Goal: Check status: Check status

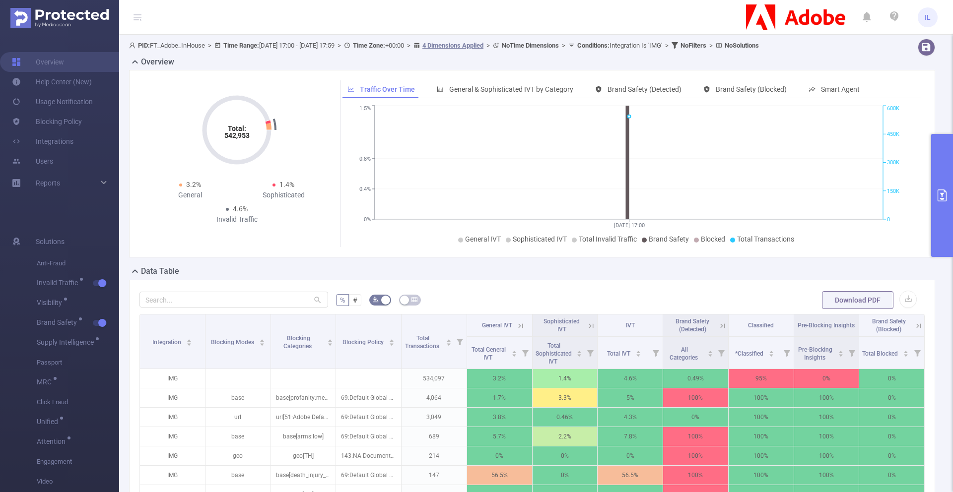
scroll to position [96, 0]
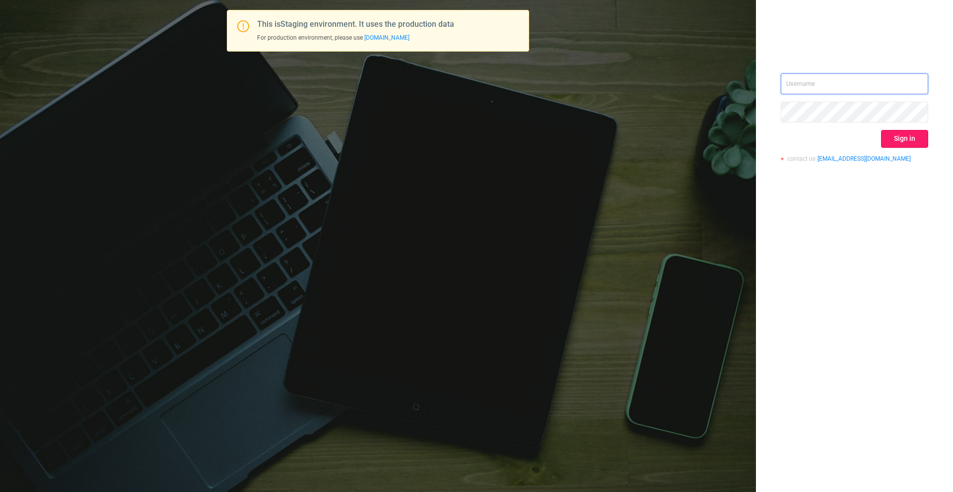
type input "[PERSON_NAME][EMAIL_ADDRESS][DOMAIN_NAME]"
click at [915, 135] on button "Sign in" at bounding box center [904, 139] width 47 height 18
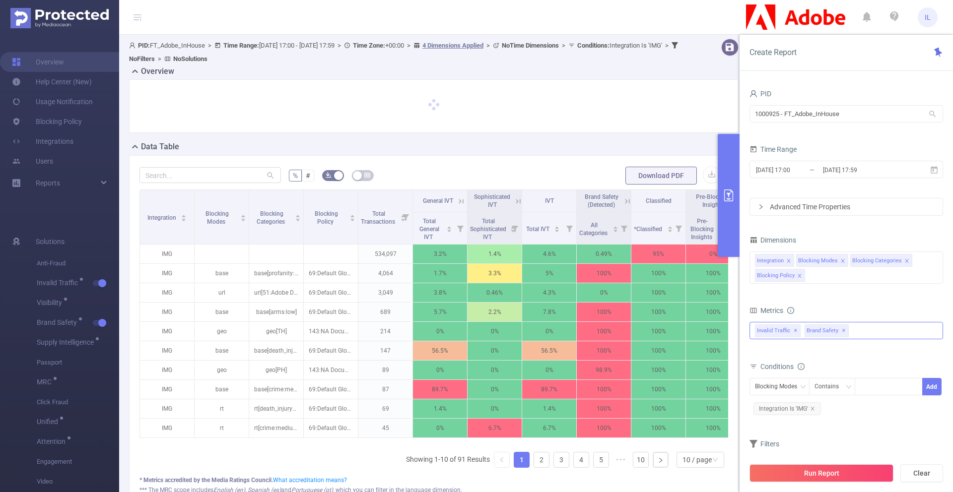
click at [864, 330] on div "Invalid Traffic ✕ Brand Safety ✕" at bounding box center [845, 330] width 193 height 17
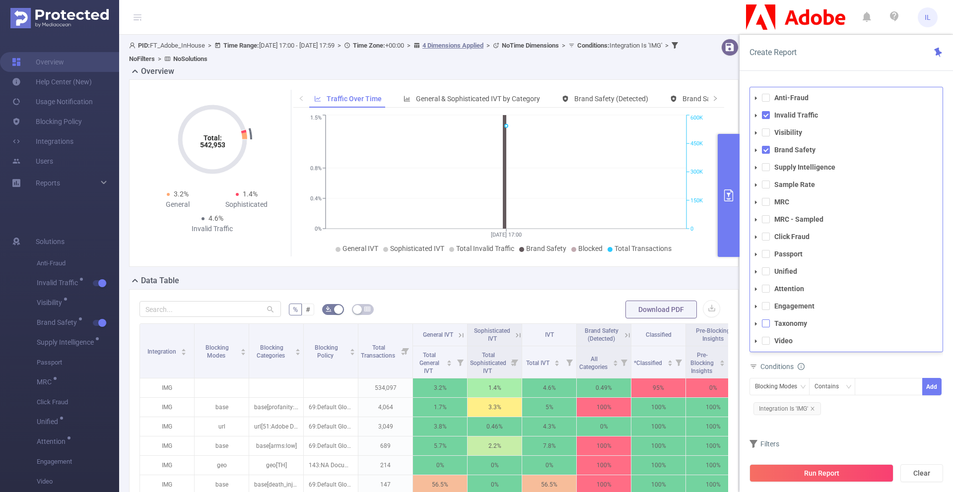
click at [767, 326] on span at bounding box center [766, 324] width 8 height 8
click at [836, 469] on button "Run Report" at bounding box center [821, 473] width 144 height 18
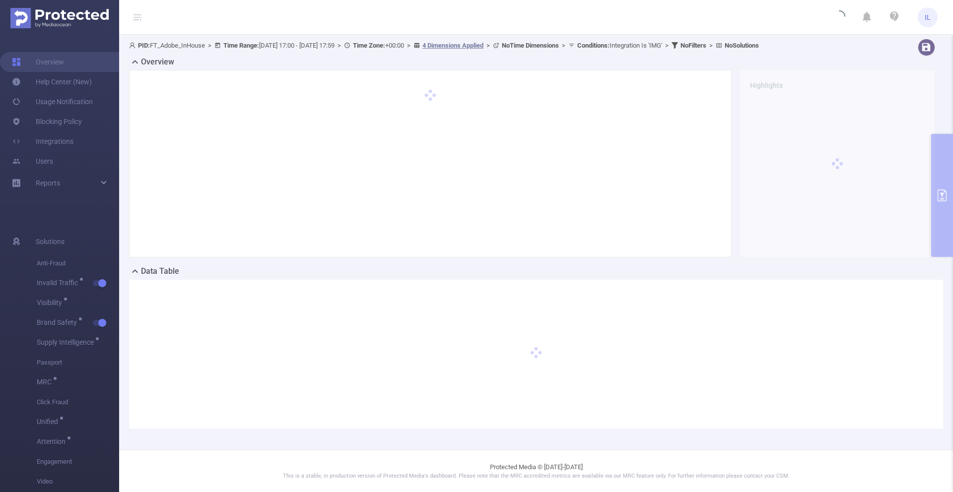
click at [934, 179] on div at bounding box center [836, 164] width 195 height 188
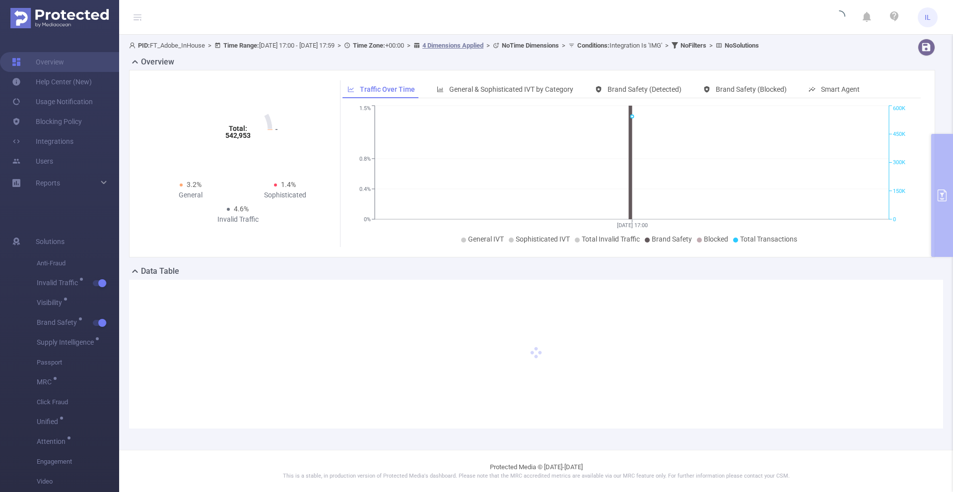
click at [934, 179] on div "Total: 542,953 Total: 542,953 3.2% General 1.4% Sophisticated 4.6% Invalid Traf…" at bounding box center [532, 164] width 806 height 188
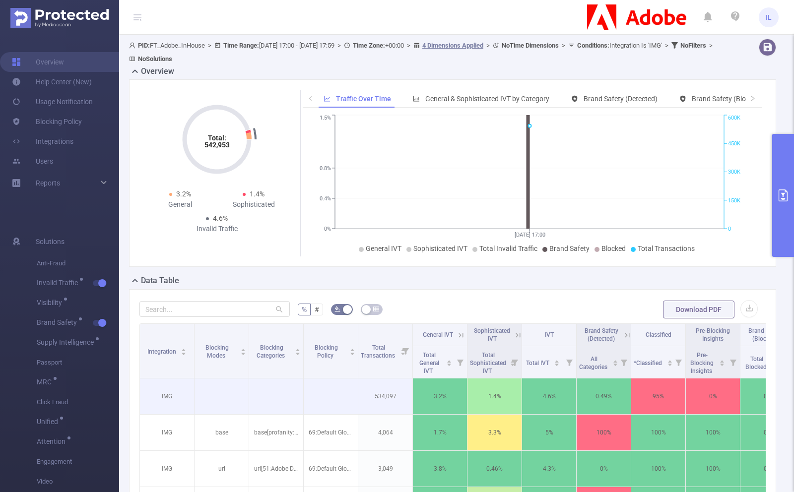
scroll to position [0, 212]
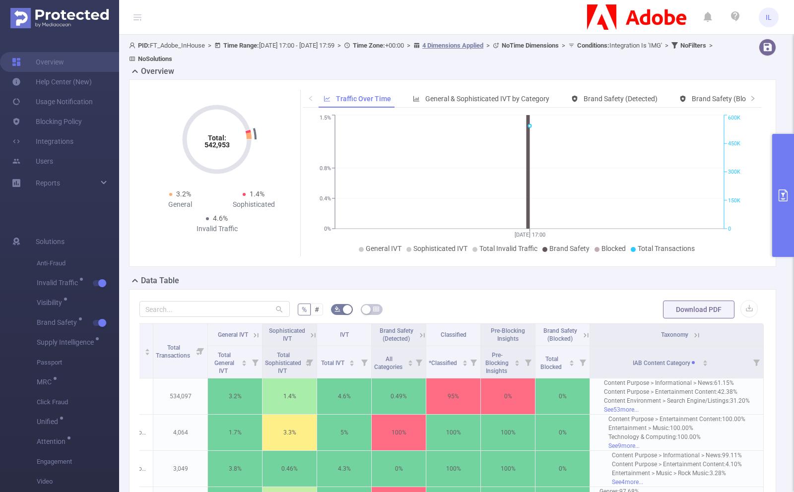
click at [689, 337] on icon at bounding box center [695, 335] width 12 height 10
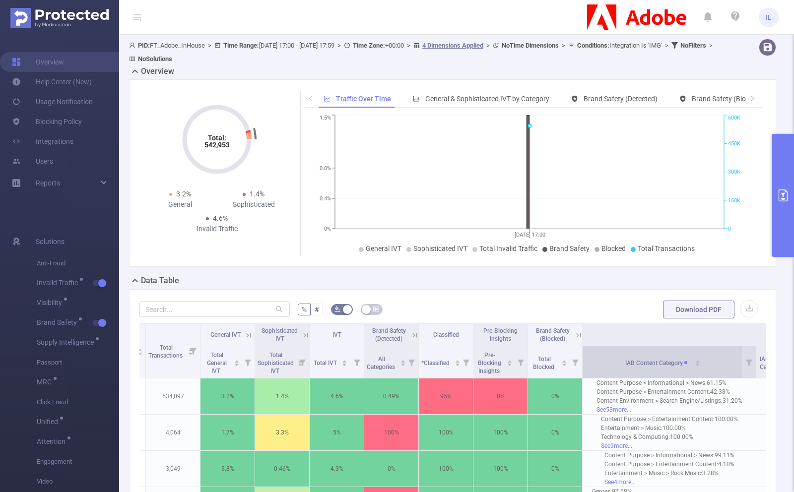
scroll to position [0, 758]
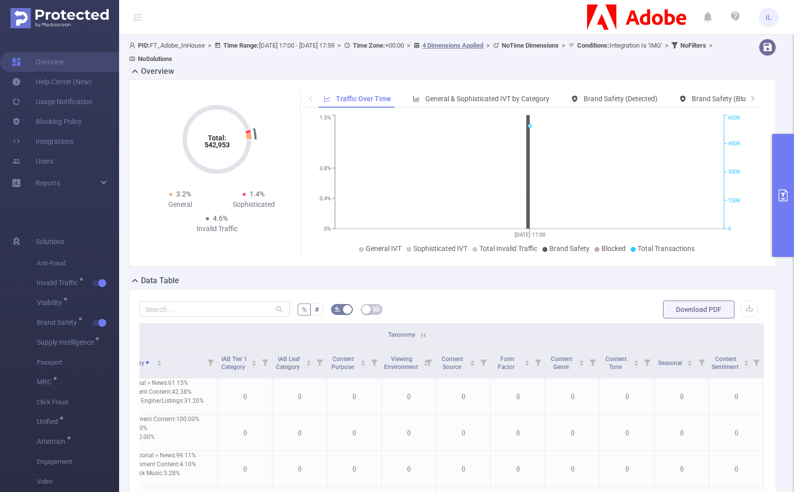
click at [776, 204] on button "primary" at bounding box center [783, 195] width 22 height 123
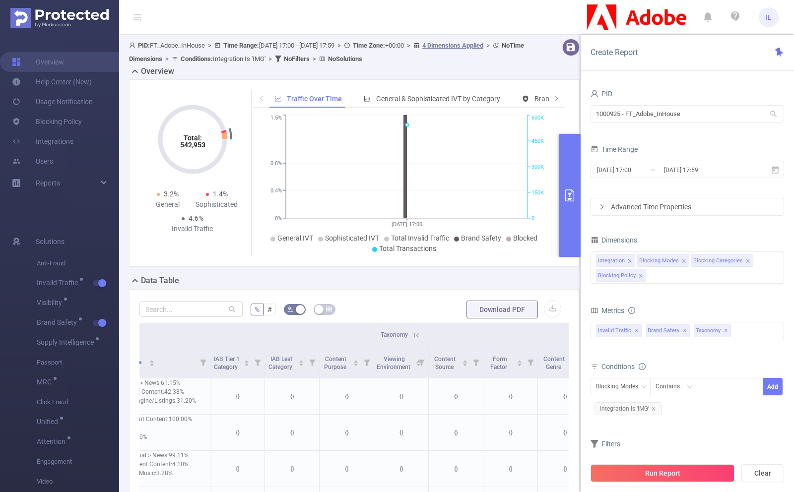
click at [689, 159] on div "[DATE] 17:00 _ [DATE] 17:59" at bounding box center [686, 170] width 193 height 23
click at [689, 167] on input "[DATE] 17:59" at bounding box center [703, 169] width 80 height 13
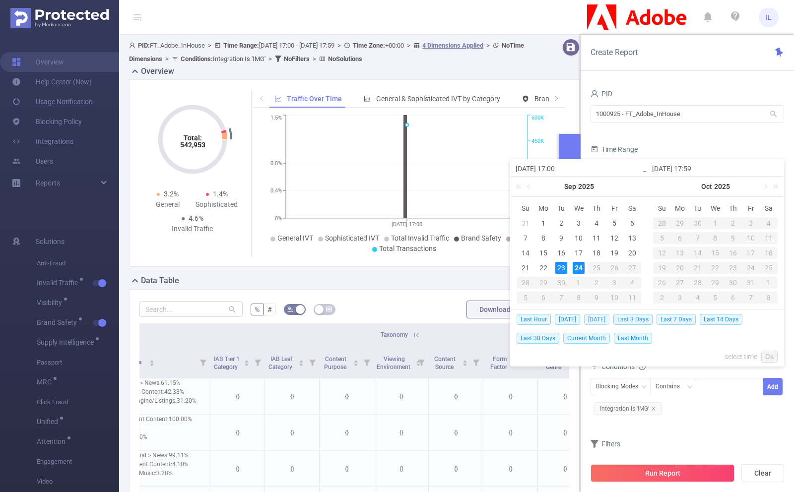
click at [605, 322] on span "[DATE]" at bounding box center [596, 319] width 25 height 11
type input "[DATE] 00:00"
type input "[DATE] 23:59"
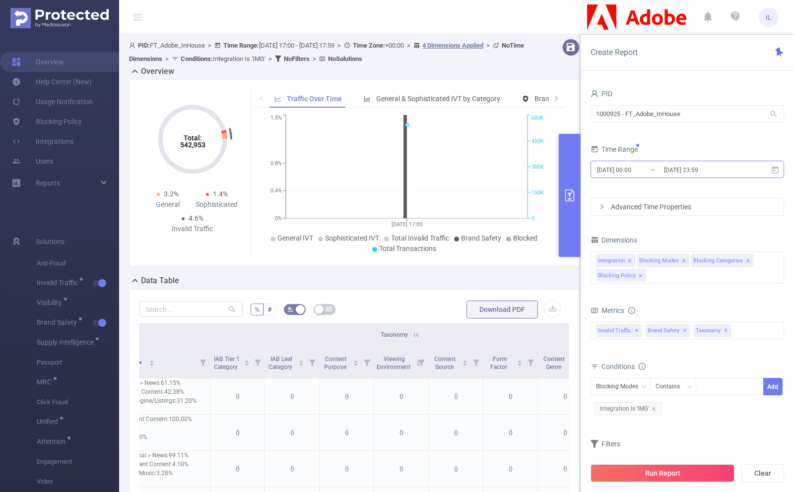
click at [686, 168] on input "[DATE] 23:59" at bounding box center [703, 169] width 80 height 13
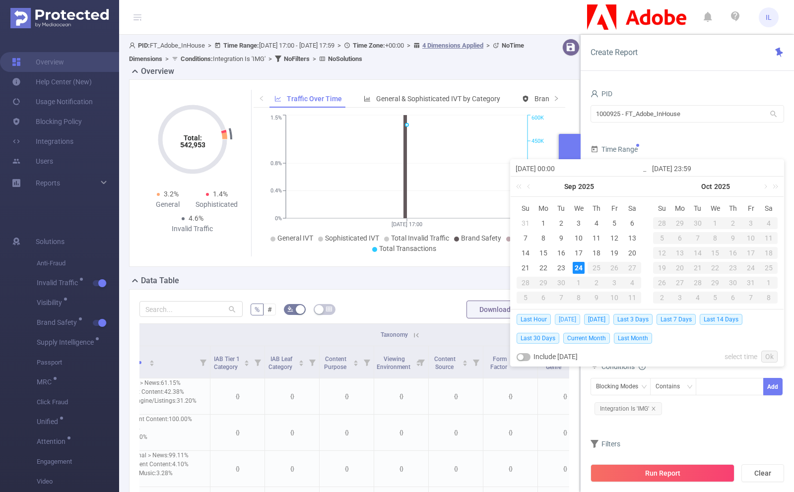
click at [572, 320] on span "[DATE]" at bounding box center [567, 319] width 25 height 11
type input "[DATE] 00:00"
type input "[DATE] 23:59"
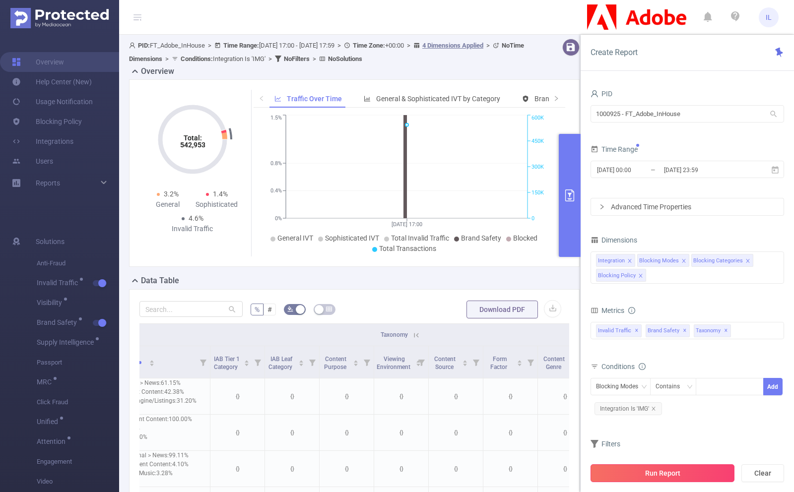
click at [681, 471] on button "Run Report" at bounding box center [662, 473] width 144 height 18
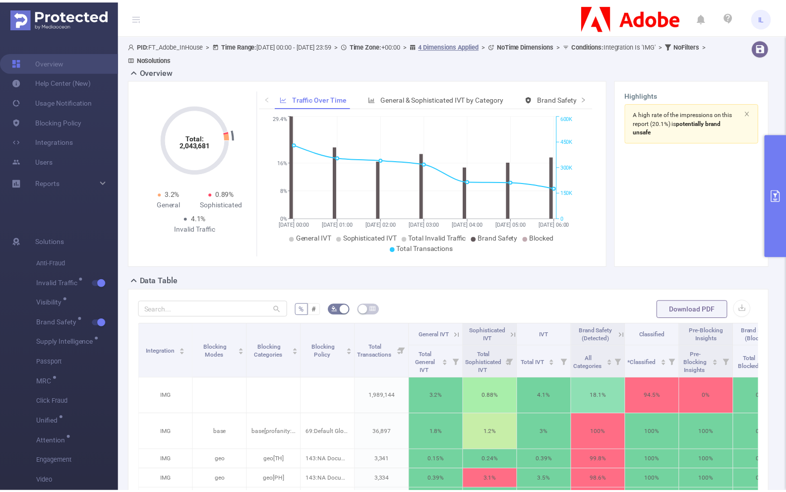
scroll to position [0, 212]
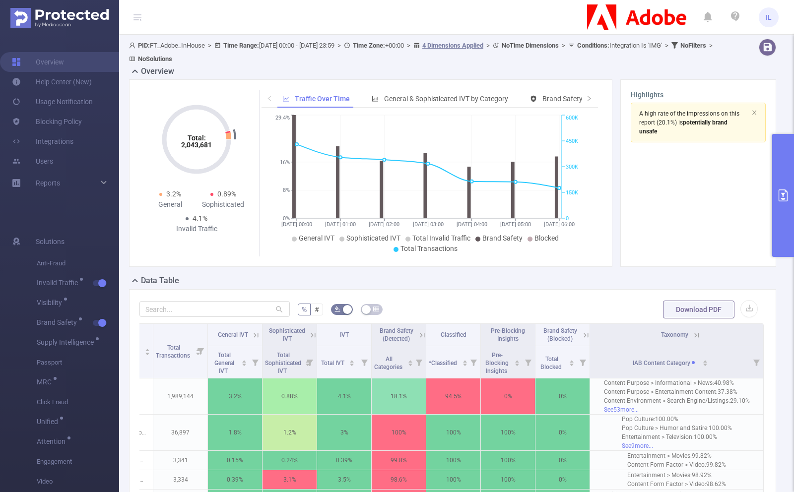
click at [692, 337] on icon at bounding box center [696, 335] width 9 height 9
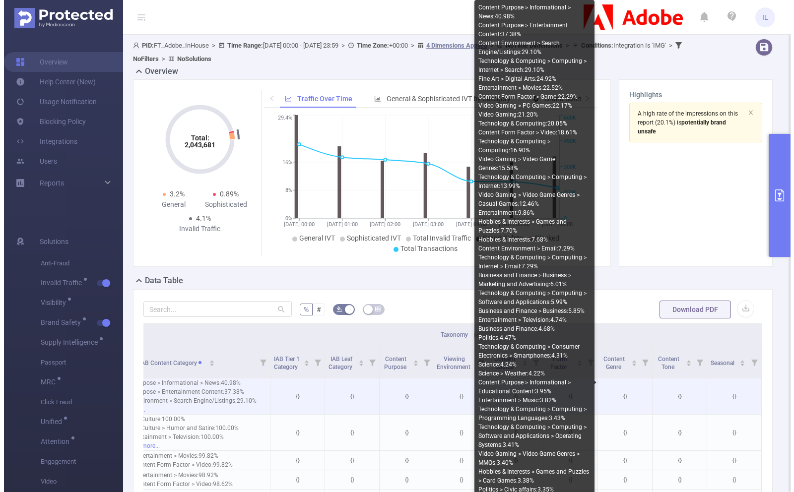
scroll to position [0, 713]
